Goal: Task Accomplishment & Management: Manage account settings

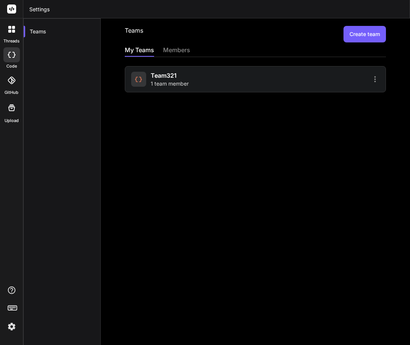
click at [237, 86] on div "team321 1 team member" at bounding box center [192, 79] width 122 height 17
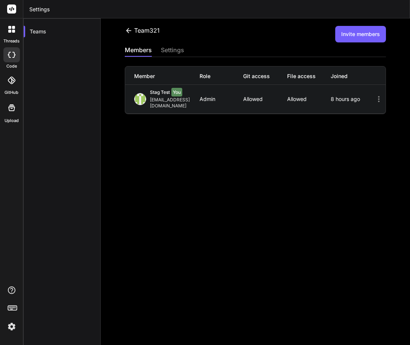
click at [137, 27] on div "team321" at bounding box center [142, 30] width 35 height 9
click at [124, 30] on div "team321 Invite members members settings Member Role Git access File access Join…" at bounding box center [255, 181] width 309 height 327
click at [131, 30] on icon at bounding box center [129, 31] width 8 height 8
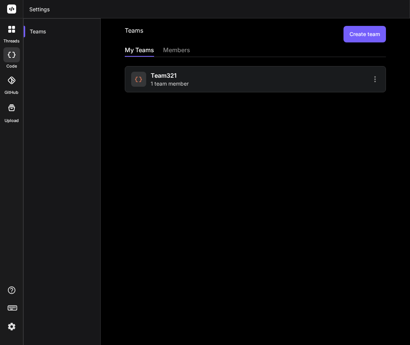
click at [343, 37] on button "Create team" at bounding box center [364, 34] width 42 height 17
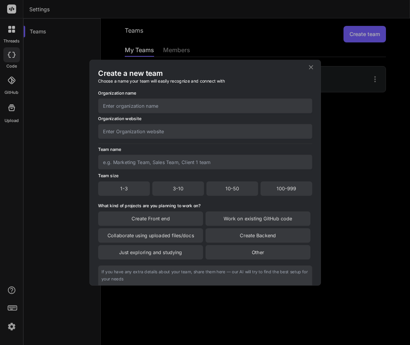
click at [118, 159] on input "text" at bounding box center [205, 162] width 214 height 15
paste input "text"
type input "Team"
click at [132, 190] on div "1-3" at bounding box center [124, 188] width 52 height 14
click at [143, 215] on div "Create Front end" at bounding box center [150, 219] width 105 height 14
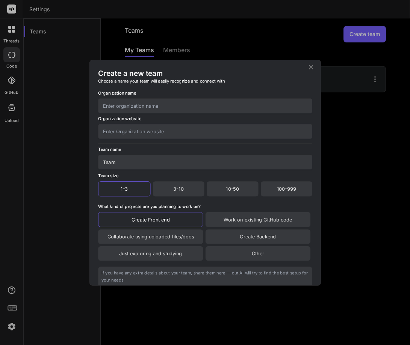
click at [140, 103] on input "text" at bounding box center [205, 105] width 214 height 15
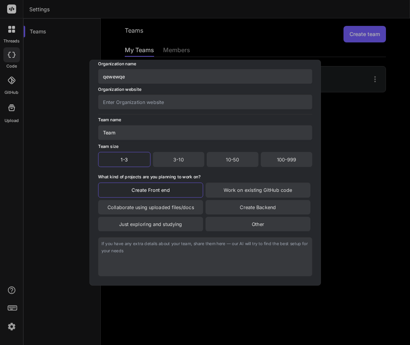
scroll to position [64, 0]
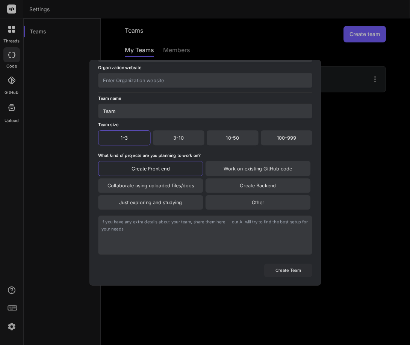
type input "qewewqe"
click at [292, 271] on button "Create Team" at bounding box center [288, 270] width 48 height 13
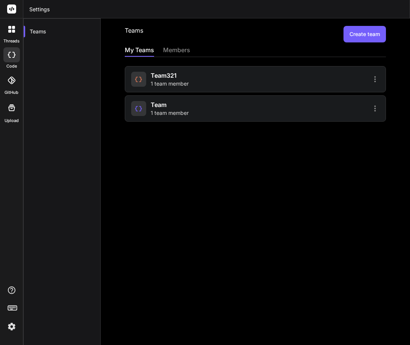
click at [354, 33] on button "Create team" at bounding box center [364, 34] width 42 height 17
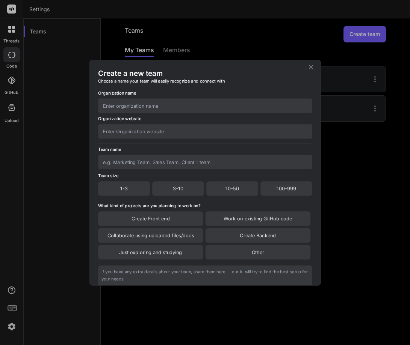
click at [122, 160] on input "text" at bounding box center [205, 162] width 214 height 15
paste input "team1"
type input "team1"
click at [130, 108] on input "text" at bounding box center [205, 105] width 214 height 15
type input "test"
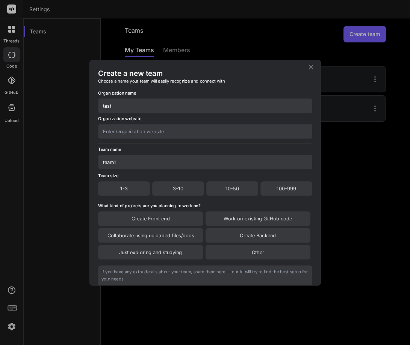
click at [120, 133] on input "text" at bounding box center [205, 131] width 214 height 15
type input "test"
drag, startPoint x: 120, startPoint y: 133, endPoint x: 95, endPoint y: 130, distance: 25.6
click at [95, 130] on div "Create a new team Choose a name your team will easily recognize and connect wit…" at bounding box center [204, 172] width 231 height 225
click at [123, 184] on div "1-3" at bounding box center [124, 188] width 52 height 14
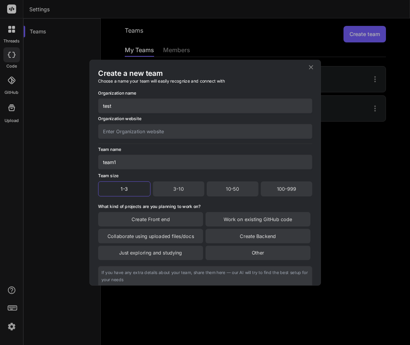
click at [159, 217] on div "Create Front end" at bounding box center [150, 219] width 105 height 14
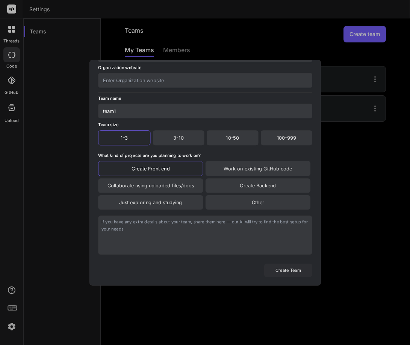
click at [295, 269] on button "Create Team" at bounding box center [288, 270] width 48 height 13
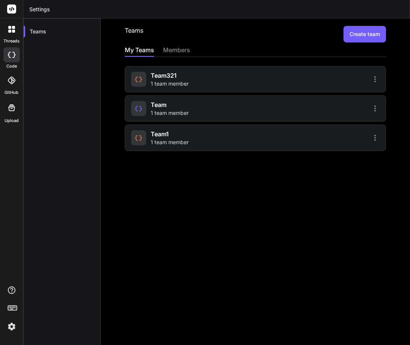
click at [179, 137] on div "team1 1 team member" at bounding box center [170, 138] width 38 height 17
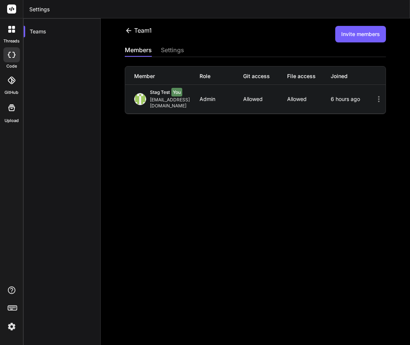
click at [128, 29] on icon at bounding box center [128, 30] width 5 height 5
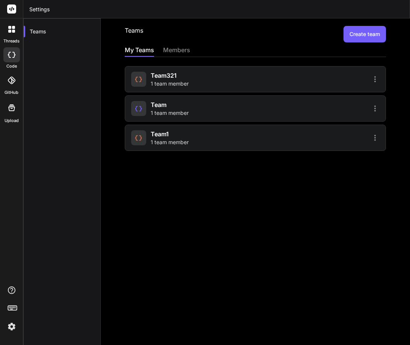
click at [370, 136] on icon at bounding box center [374, 137] width 9 height 9
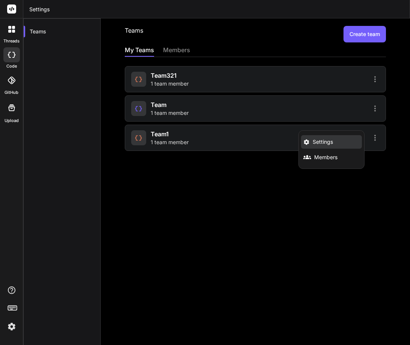
click at [330, 145] on li "Settings" at bounding box center [331, 142] width 61 height 14
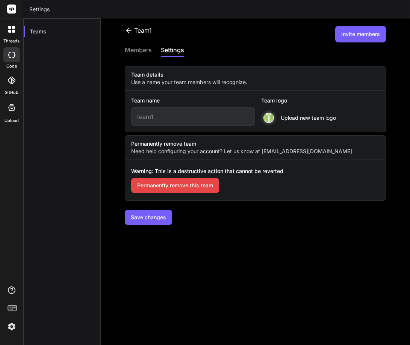
click at [167, 121] on input "team1" at bounding box center [193, 116] width 124 height 18
drag, startPoint x: 164, startPoint y: 119, endPoint x: 127, endPoint y: 118, distance: 36.8
click at [127, 118] on div "Team name team1 Team logo Upload new team logo" at bounding box center [255, 111] width 260 height 41
paste input "fff"
type input "fff"
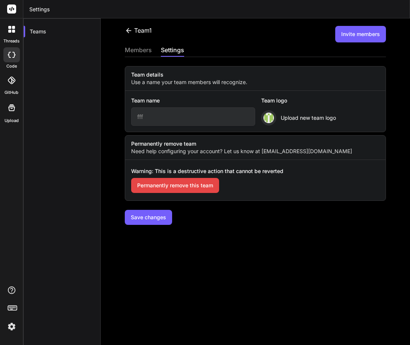
click at [148, 221] on button "Save changes" at bounding box center [148, 217] width 47 height 15
click at [130, 29] on icon at bounding box center [129, 31] width 8 height 8
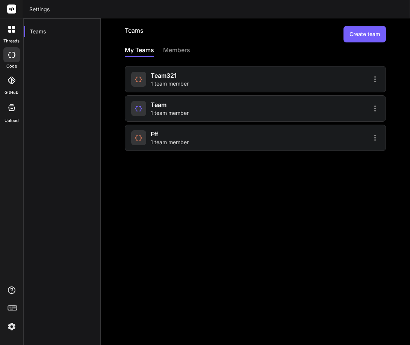
click at [370, 136] on icon at bounding box center [374, 137] width 9 height 9
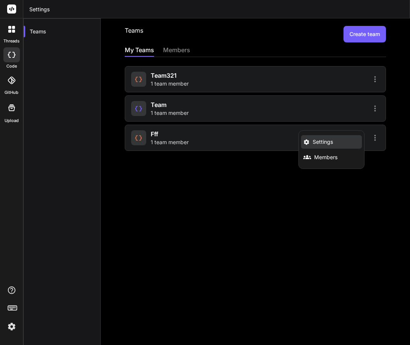
click at [320, 140] on span "Settings" at bounding box center [322, 142] width 20 height 8
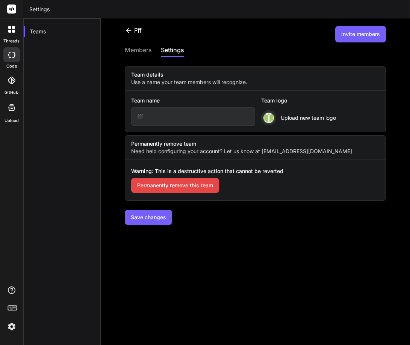
click at [163, 116] on input "fff" at bounding box center [193, 116] width 124 height 18
click at [128, 28] on icon at bounding box center [129, 31] width 8 height 8
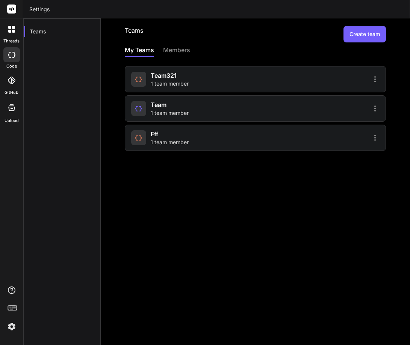
click at [278, 133] on div "fff 1 team member" at bounding box center [255, 138] width 261 height 26
click at [184, 138] on div "fff 1 team member" at bounding box center [170, 138] width 38 height 17
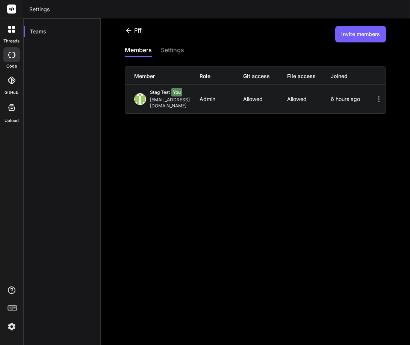
click at [130, 27] on icon at bounding box center [129, 31] width 8 height 8
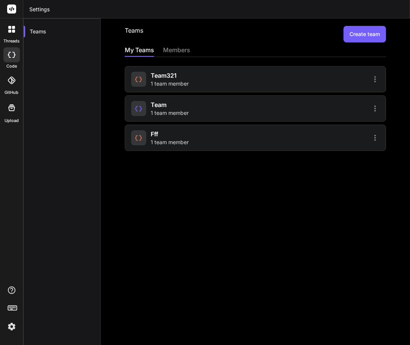
click at [370, 139] on icon at bounding box center [374, 137] width 9 height 9
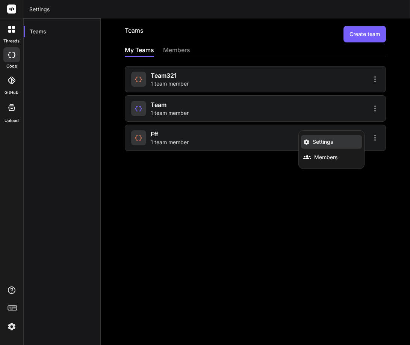
click at [330, 145] on li "Settings" at bounding box center [331, 142] width 61 height 14
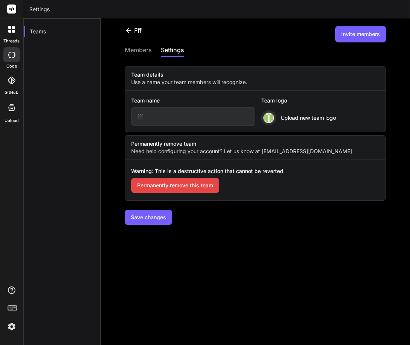
click at [163, 115] on input "fff" at bounding box center [193, 116] width 124 height 18
paste input "hello"
type input "hello"
click at [146, 217] on button "Save changes" at bounding box center [148, 217] width 47 height 15
click at [128, 26] on div "hello" at bounding box center [137, 30] width 24 height 9
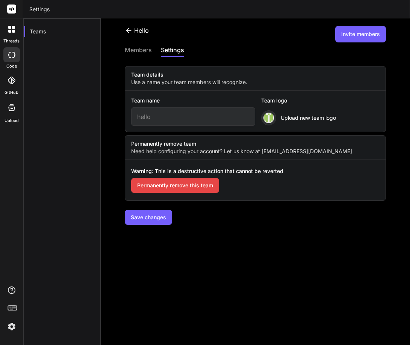
click at [130, 30] on icon at bounding box center [128, 30] width 5 height 5
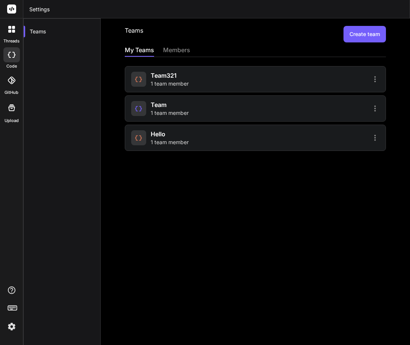
click at [175, 48] on div "members" at bounding box center [176, 50] width 27 height 11
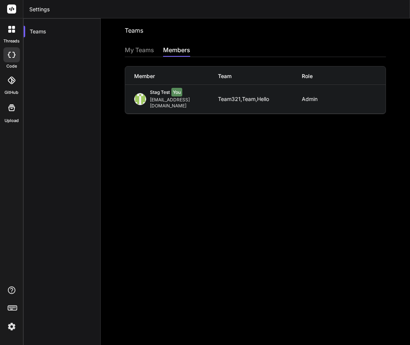
click at [144, 51] on div "My Teams" at bounding box center [139, 50] width 29 height 11
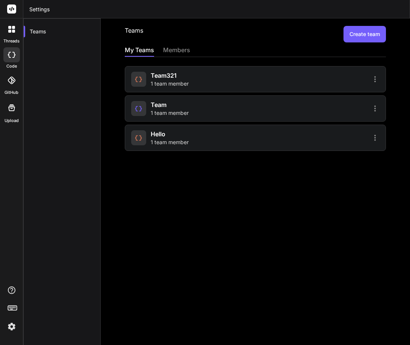
click at [318, 225] on div "Teams Create team My Teams members team321 1 team member Team 1 team member hel…" at bounding box center [255, 181] width 309 height 327
